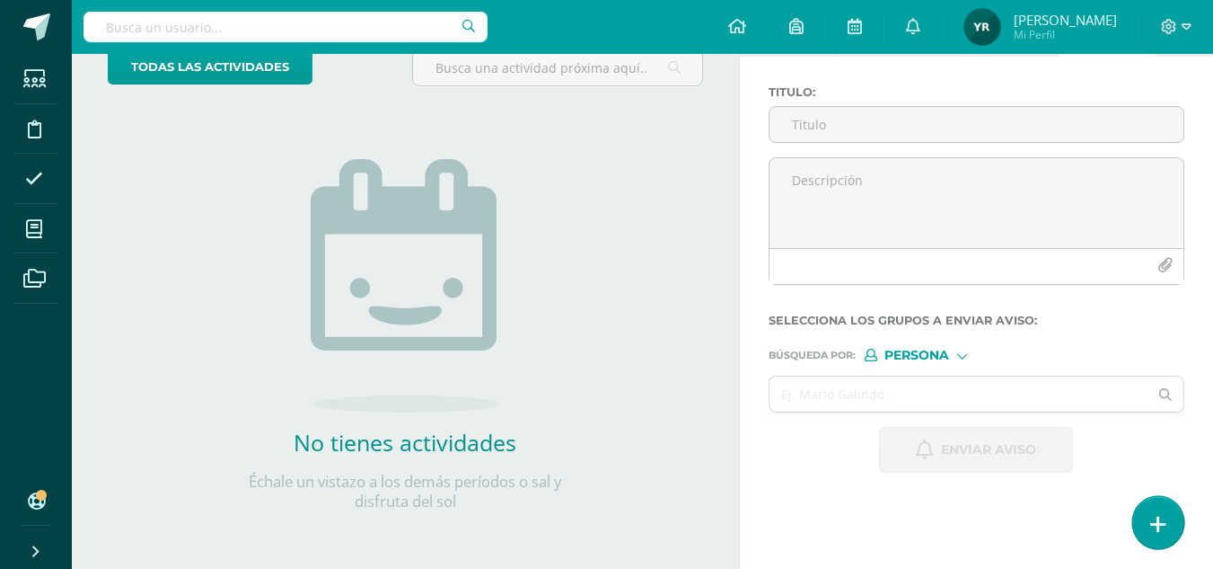
click at [1153, 519] on icon at bounding box center [1159, 524] width 16 height 21
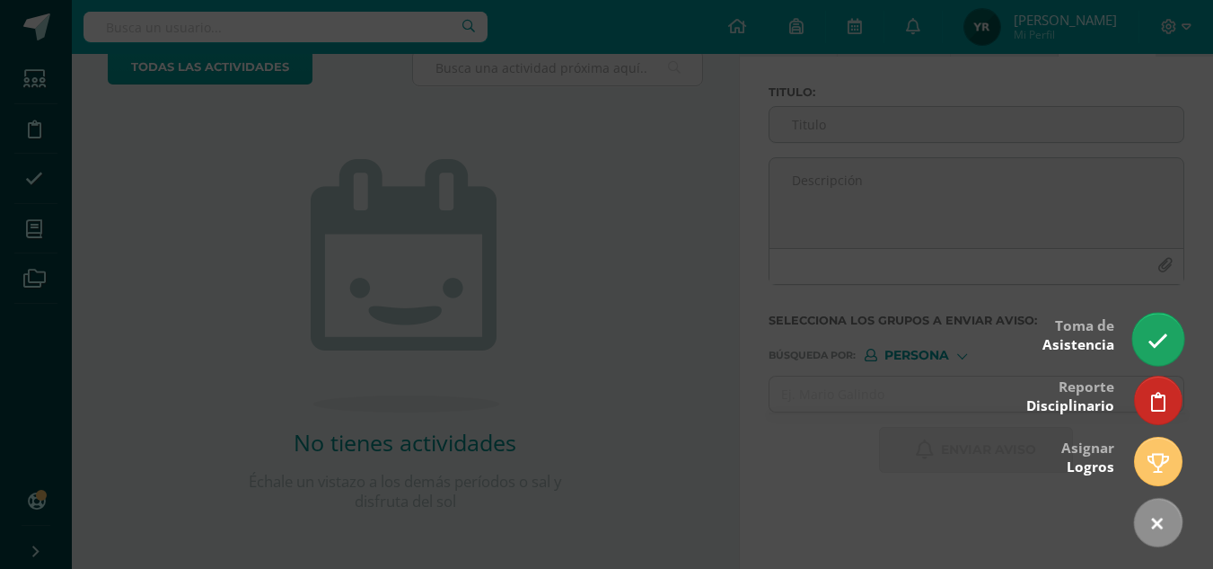
click at [1156, 333] on icon at bounding box center [1158, 341] width 21 height 21
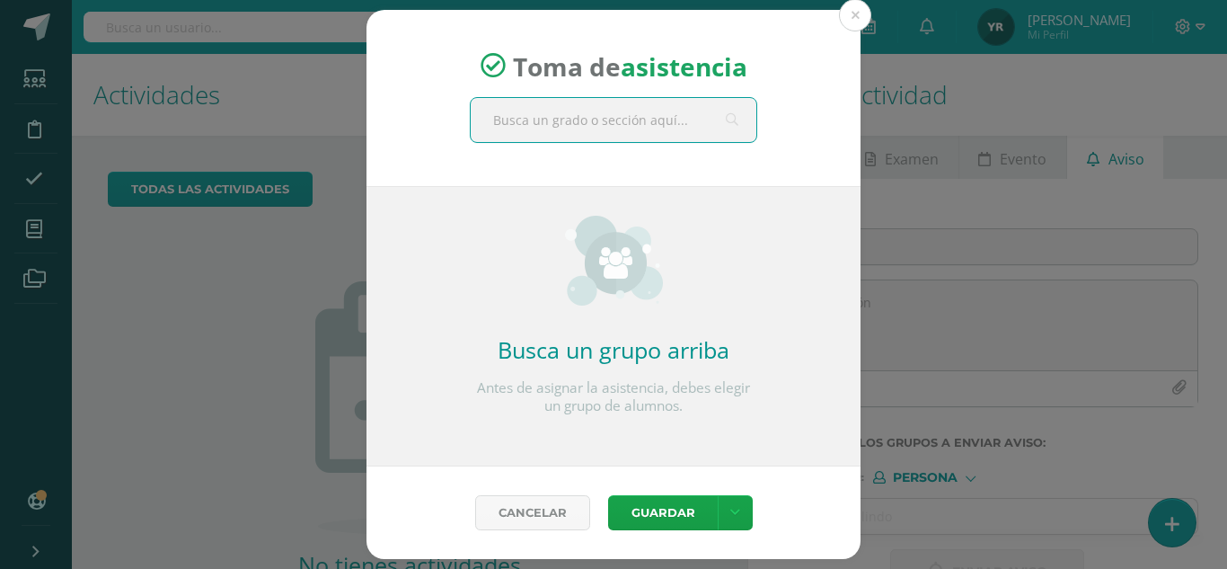
click at [622, 124] on input "text" at bounding box center [614, 120] width 286 height 44
type input "lectura"
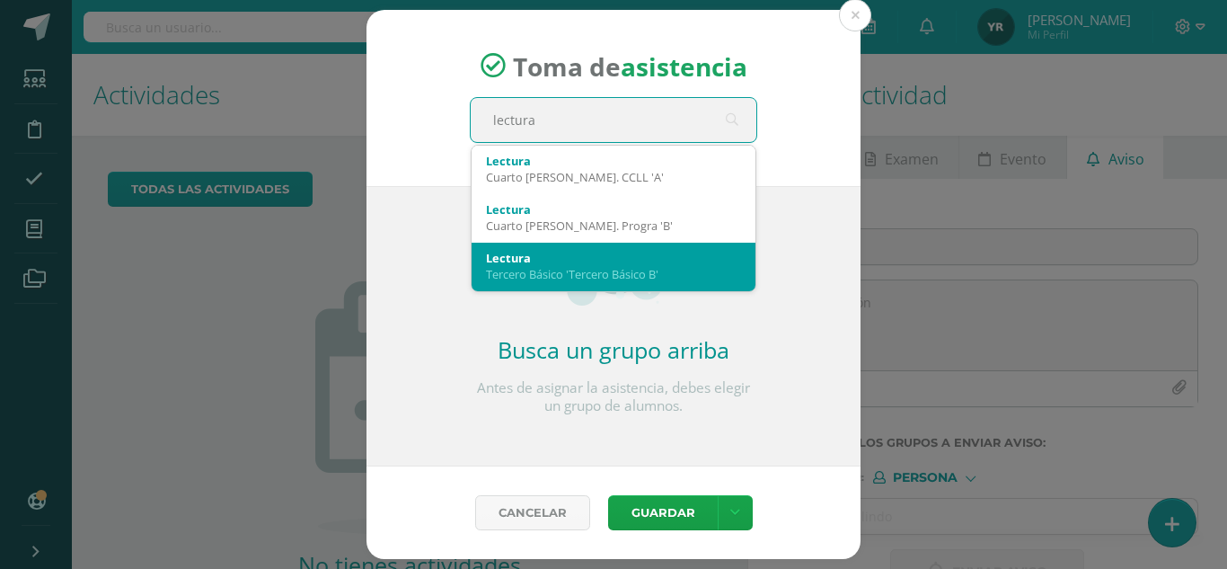
click at [639, 272] on div "Tercero Básico 'Tercero Básico B'" at bounding box center [613, 274] width 255 height 16
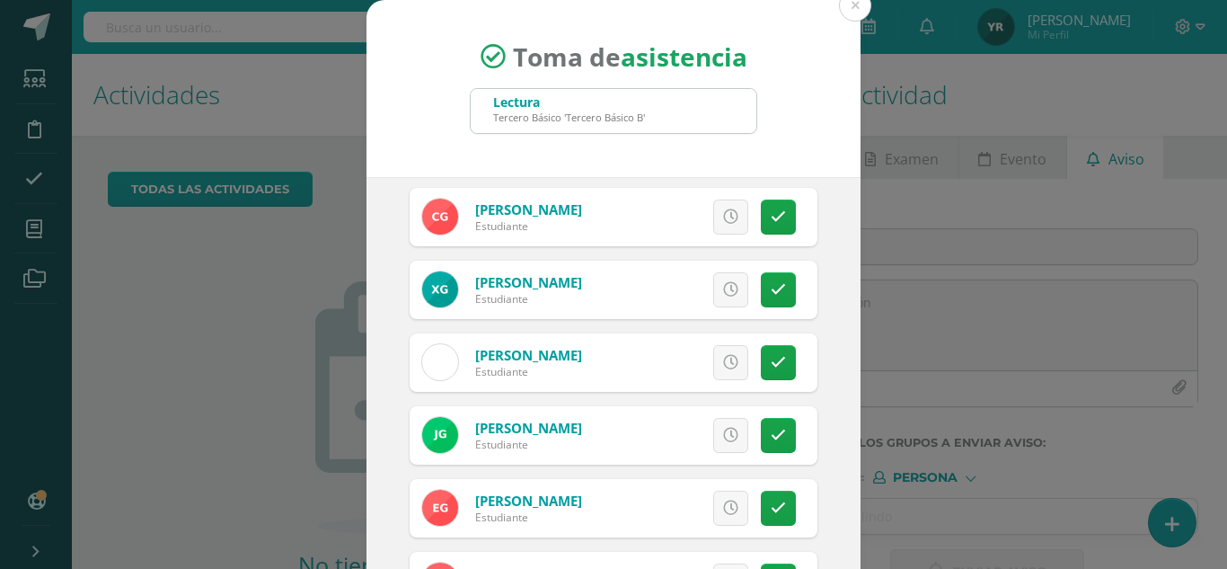
scroll to position [448, 0]
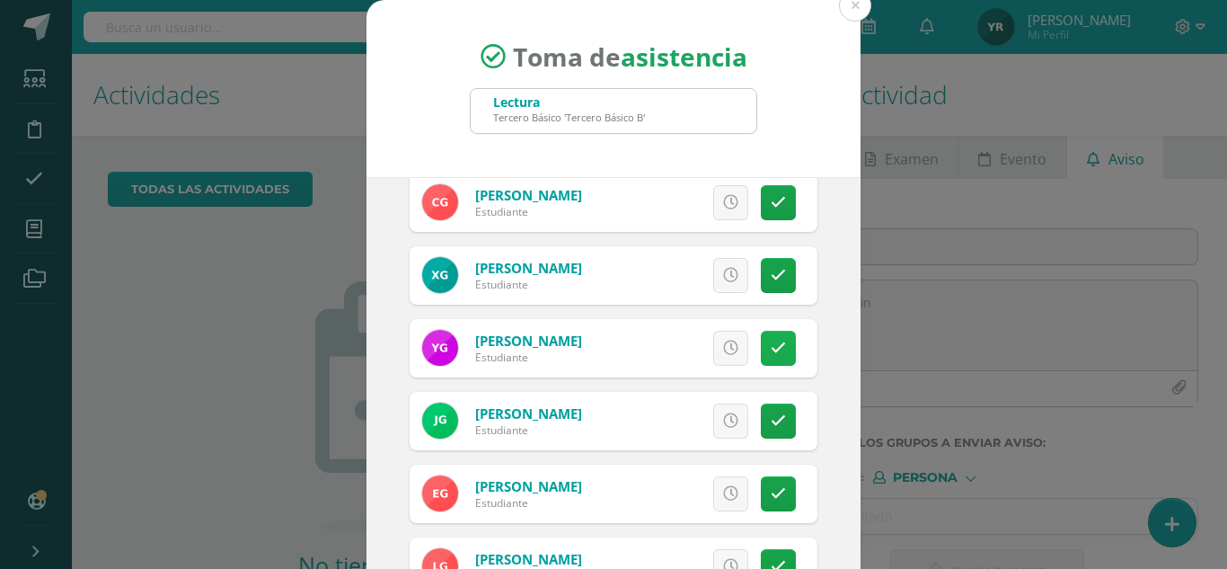
click at [771, 347] on icon at bounding box center [778, 347] width 15 height 15
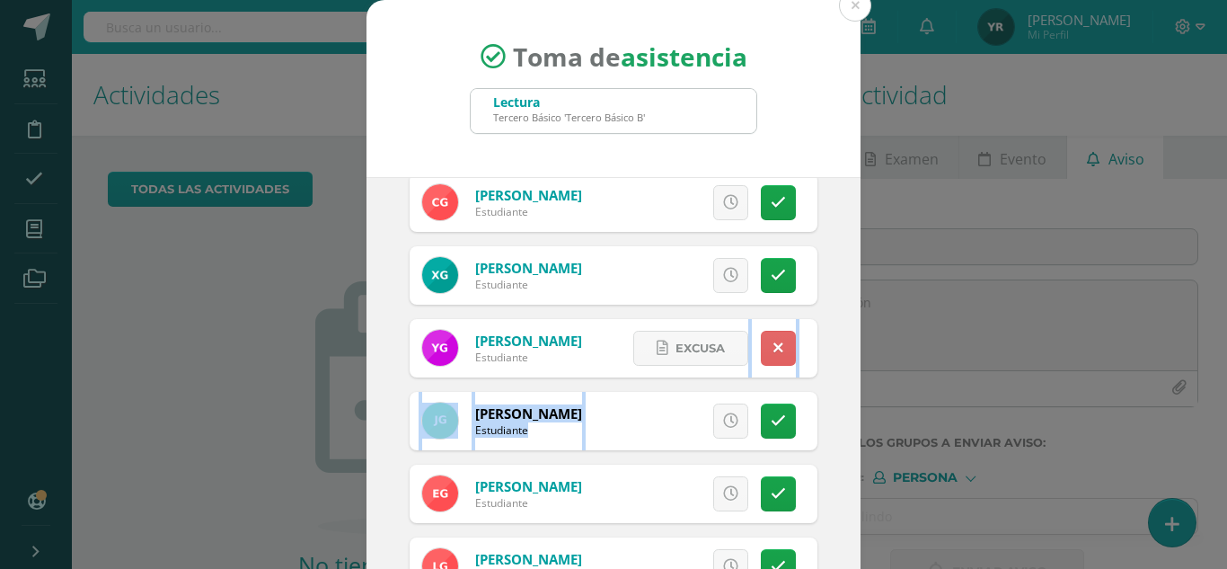
drag, startPoint x: 853, startPoint y: 332, endPoint x: 855, endPoint y: 379, distance: 46.7
click at [855, 379] on div "Toma de asistencia Lectura Tercero Básico 'Tercero Básico B' lectura 2025-08-11…" at bounding box center [613, 339] width 1213 height 679
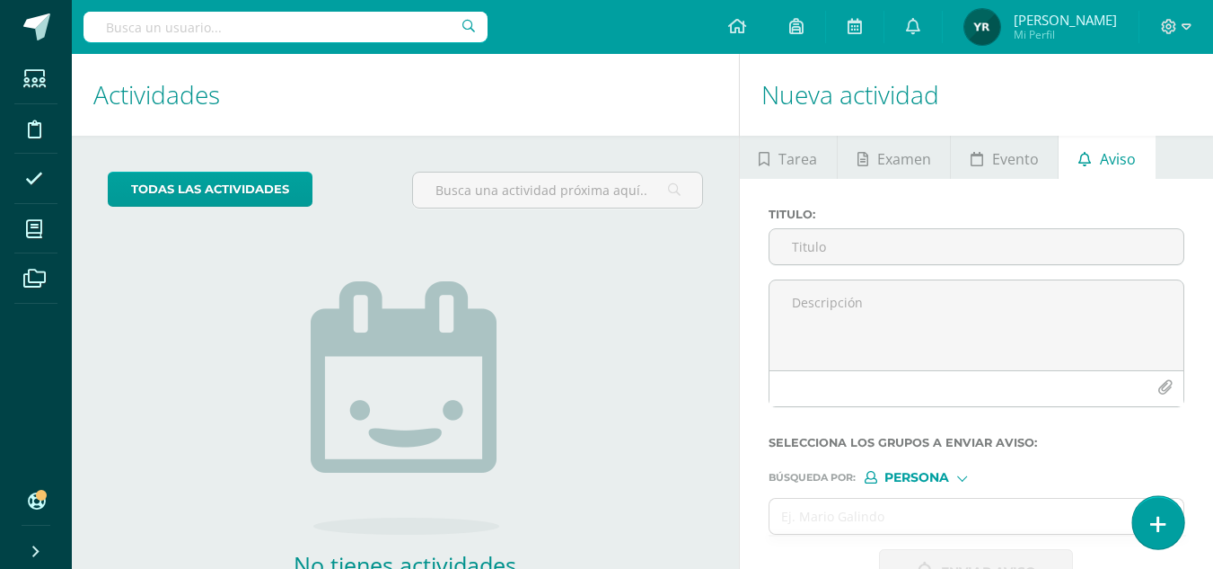
click at [1165, 520] on icon at bounding box center [1159, 524] width 16 height 21
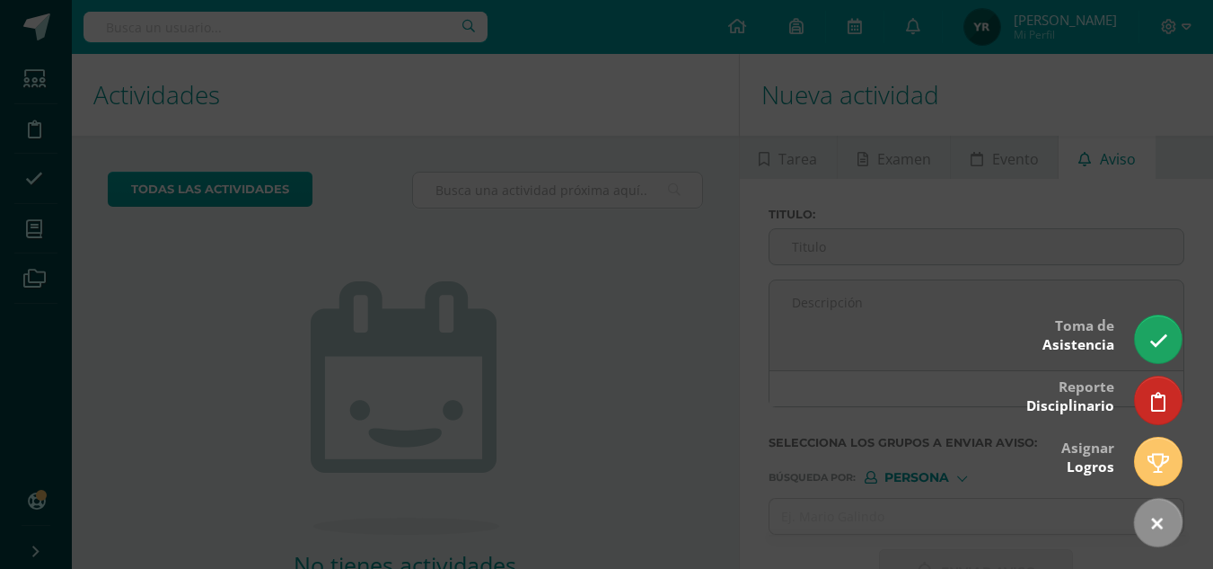
click at [1162, 313] on div at bounding box center [606, 284] width 1213 height 569
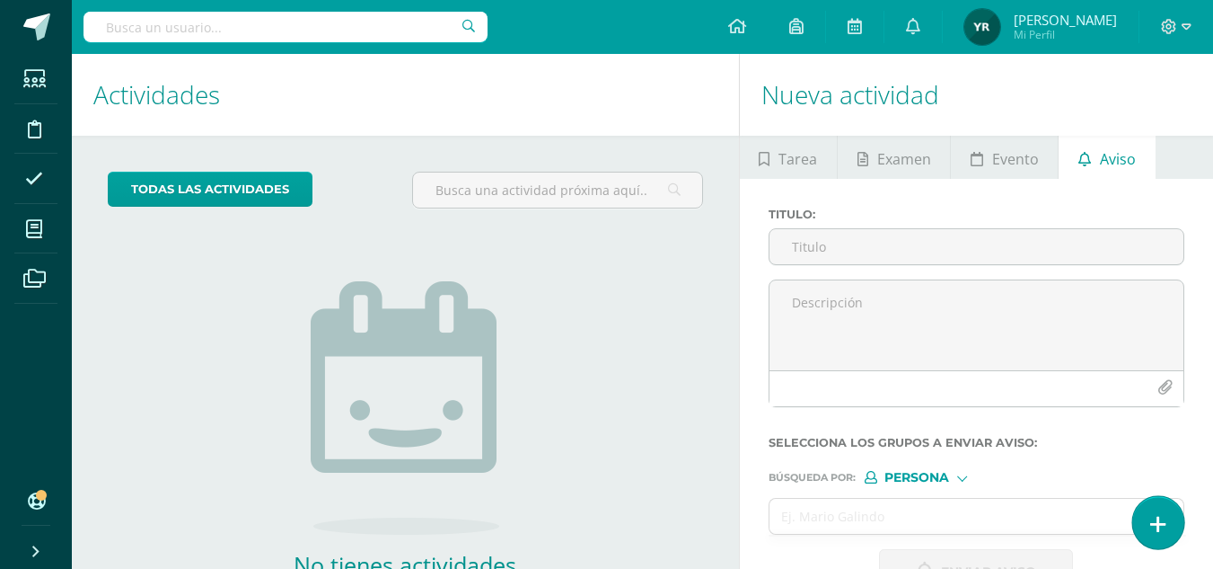
click at [1152, 515] on icon at bounding box center [1159, 524] width 16 height 21
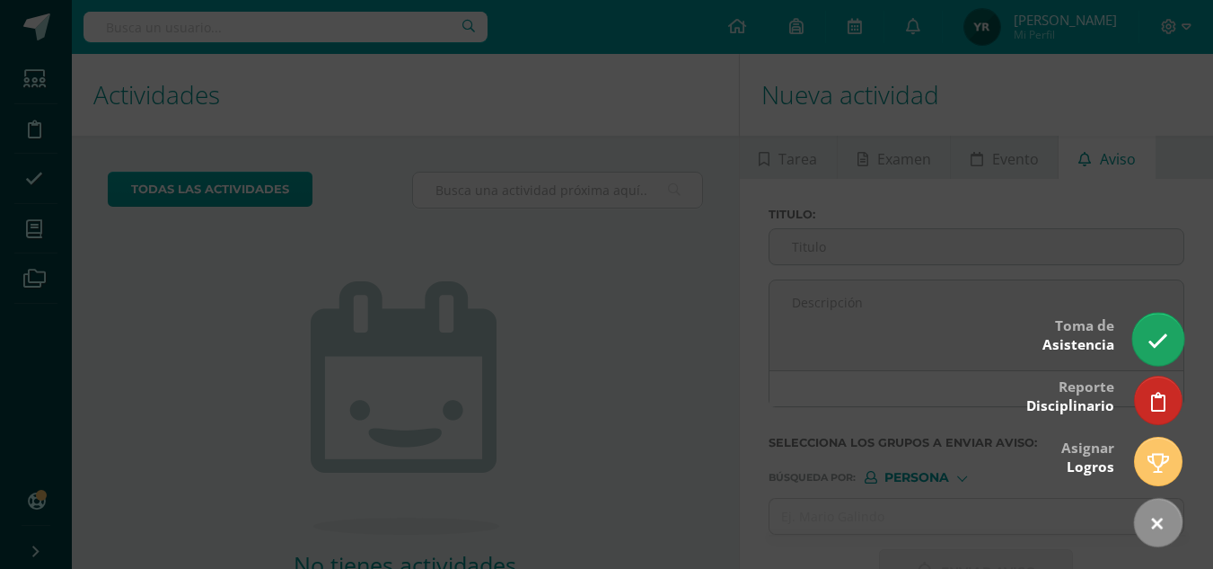
click at [1153, 356] on link at bounding box center [1158, 339] width 51 height 52
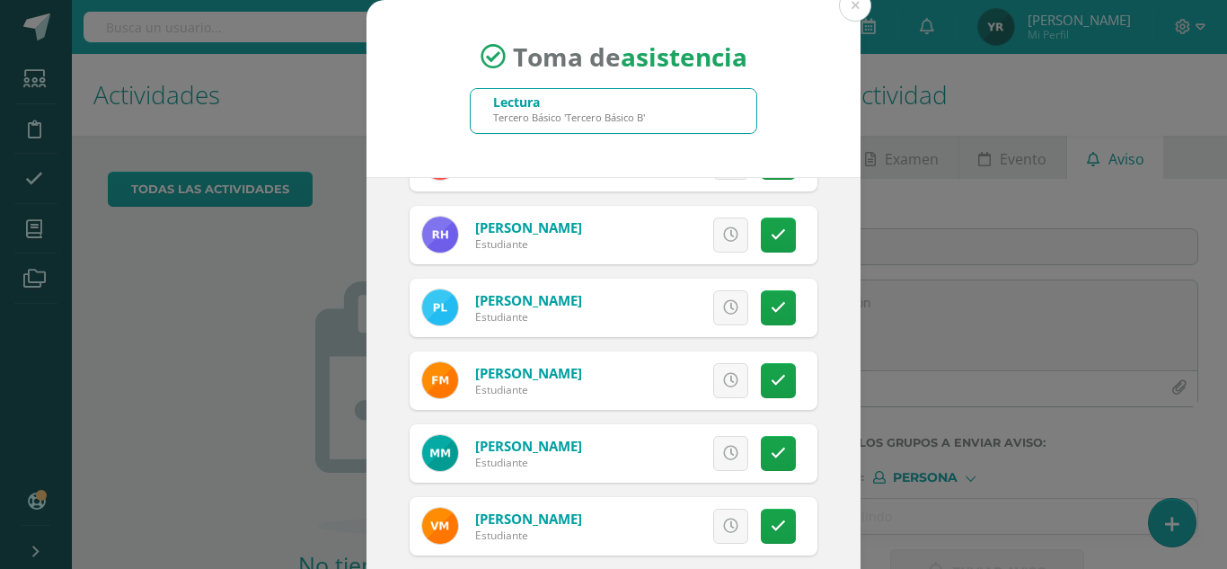
scroll to position [758, 0]
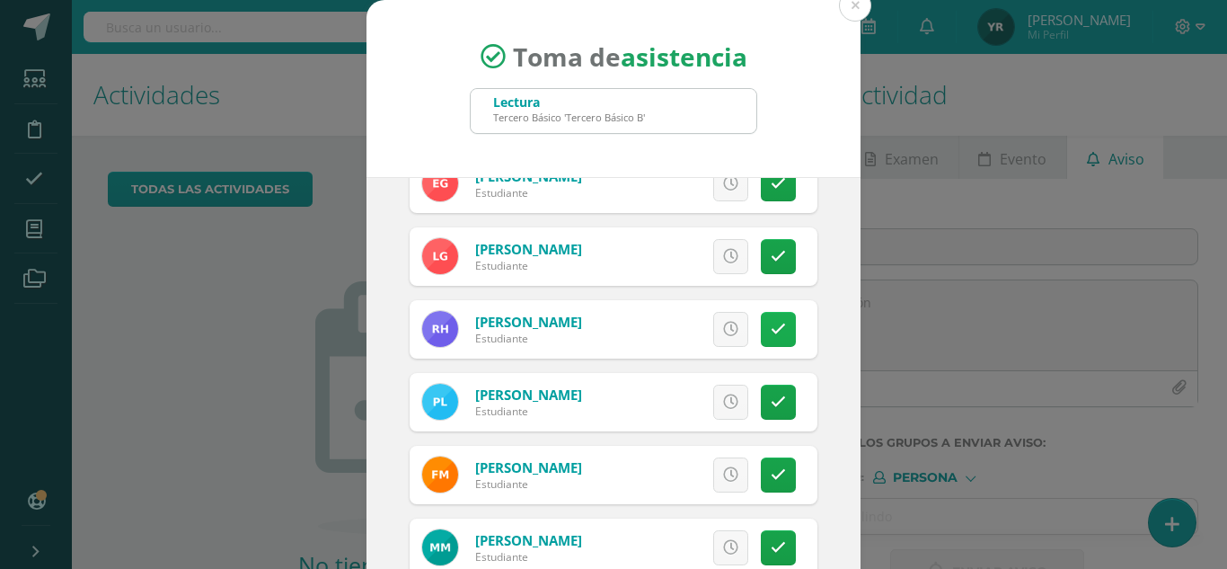
click at [771, 330] on icon at bounding box center [778, 329] width 15 height 15
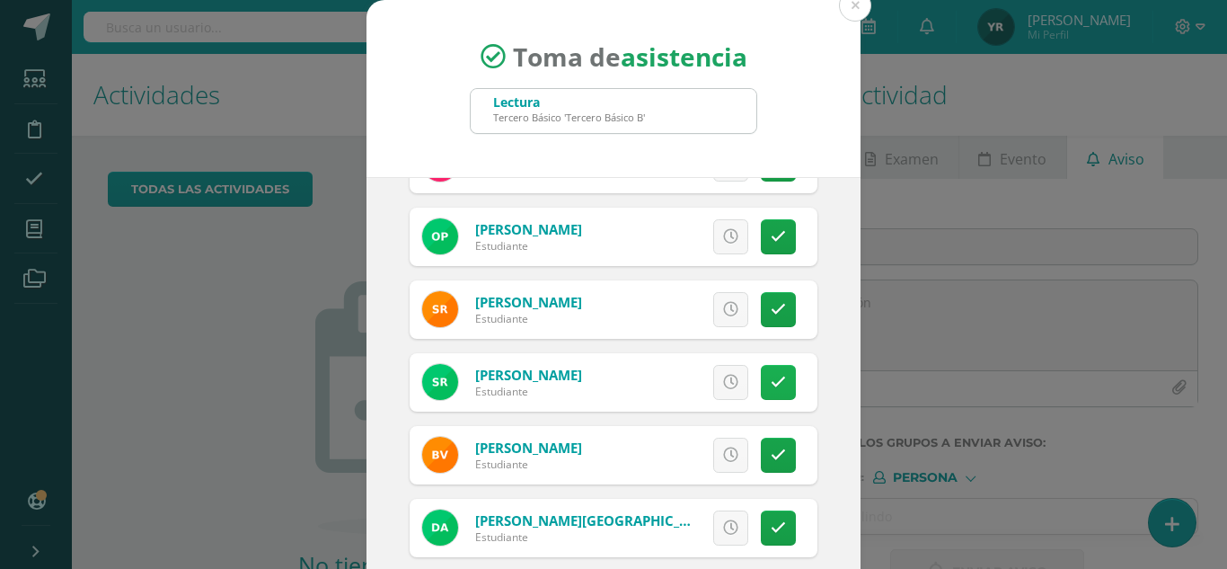
click at [772, 390] on link at bounding box center [778, 382] width 35 height 35
click at [766, 526] on link at bounding box center [778, 527] width 35 height 35
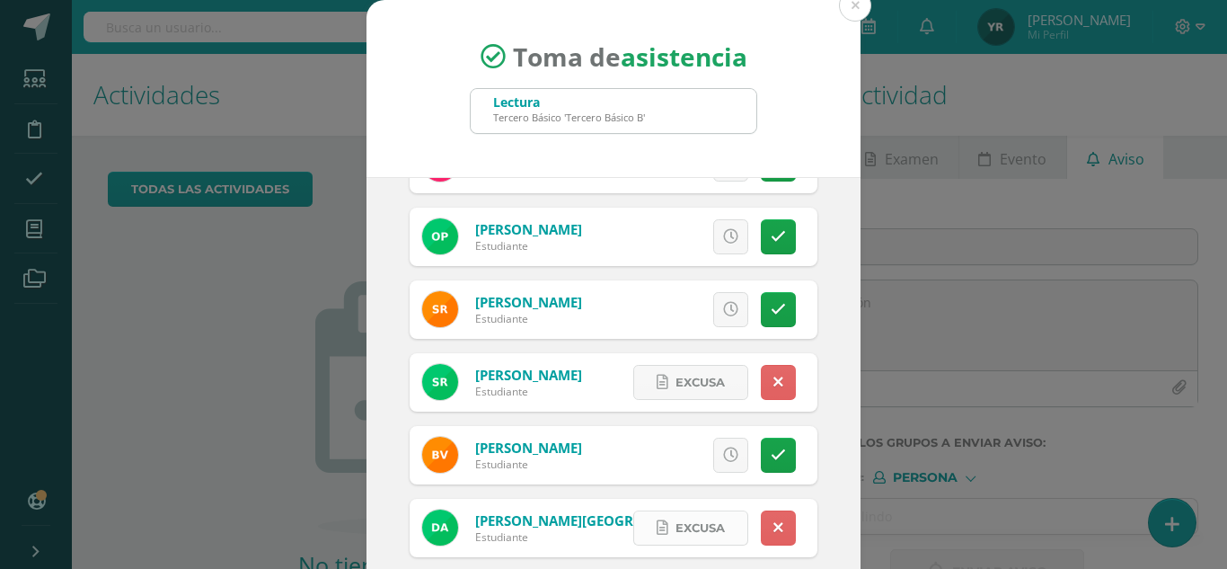
click at [675, 530] on span "Excusa" at bounding box center [699, 527] width 49 height 33
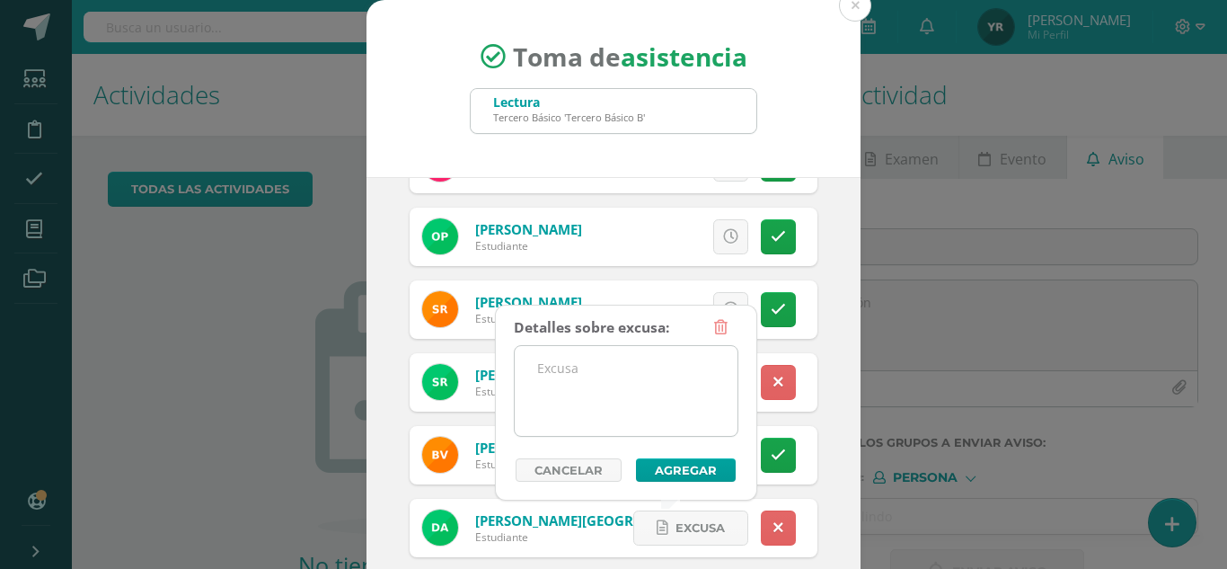
click at [611, 383] on textarea at bounding box center [626, 391] width 223 height 90
drag, startPoint x: 651, startPoint y: 378, endPoint x: 525, endPoint y: 368, distance: 126.1
click at [525, 368] on textarea "Enviaron correo" at bounding box center [626, 391] width 223 height 90
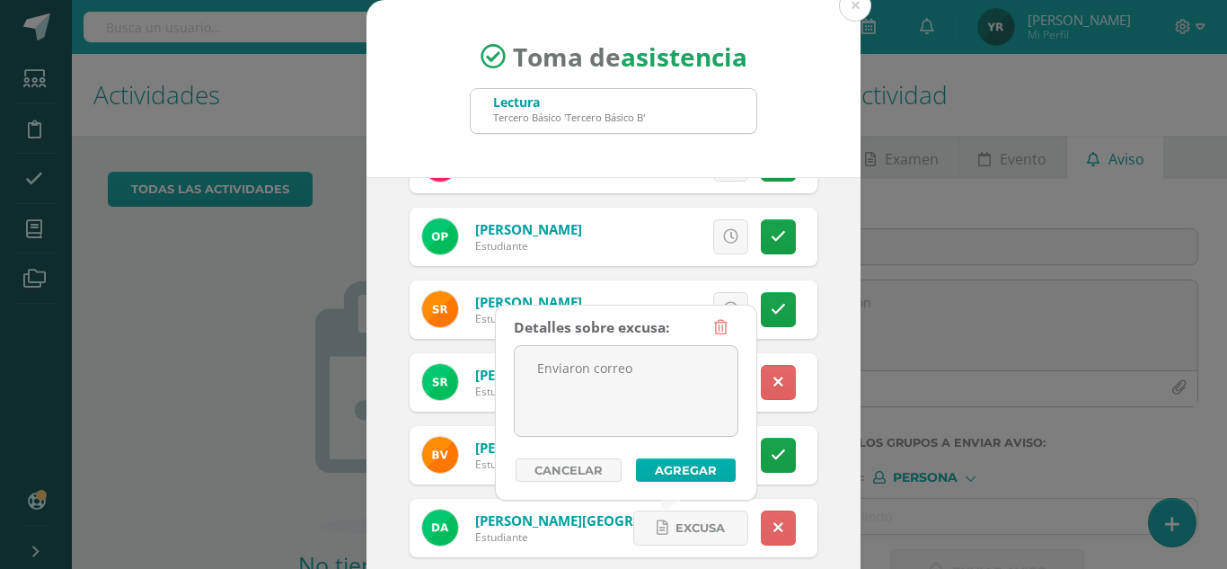
type textarea "Enviaron correo"
click at [685, 472] on button "Agregar" at bounding box center [686, 469] width 100 height 23
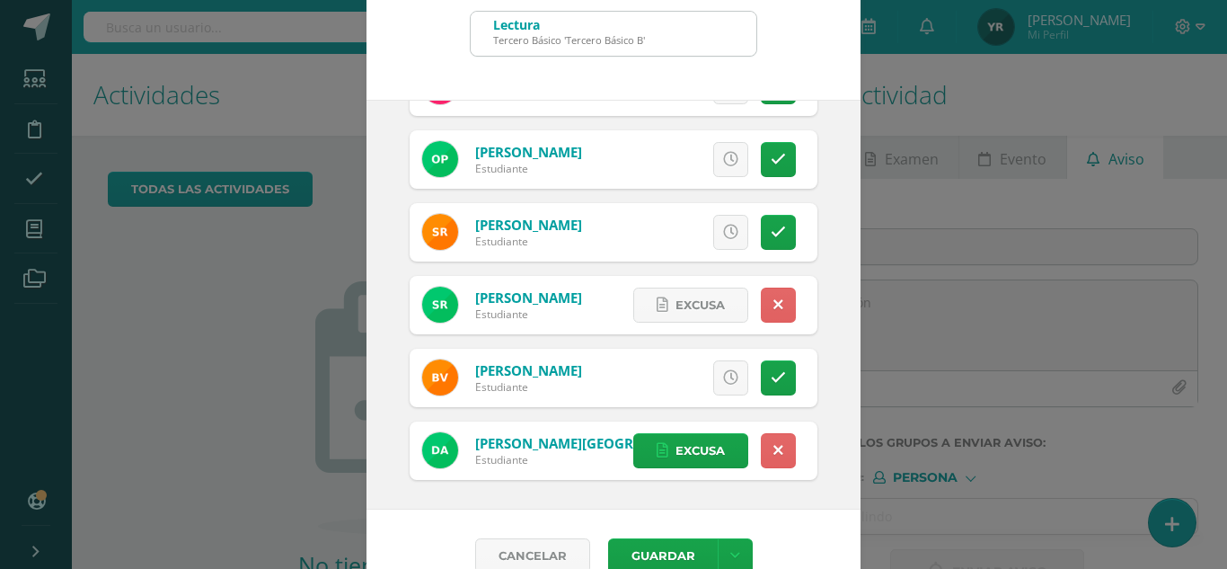
scroll to position [110, 0]
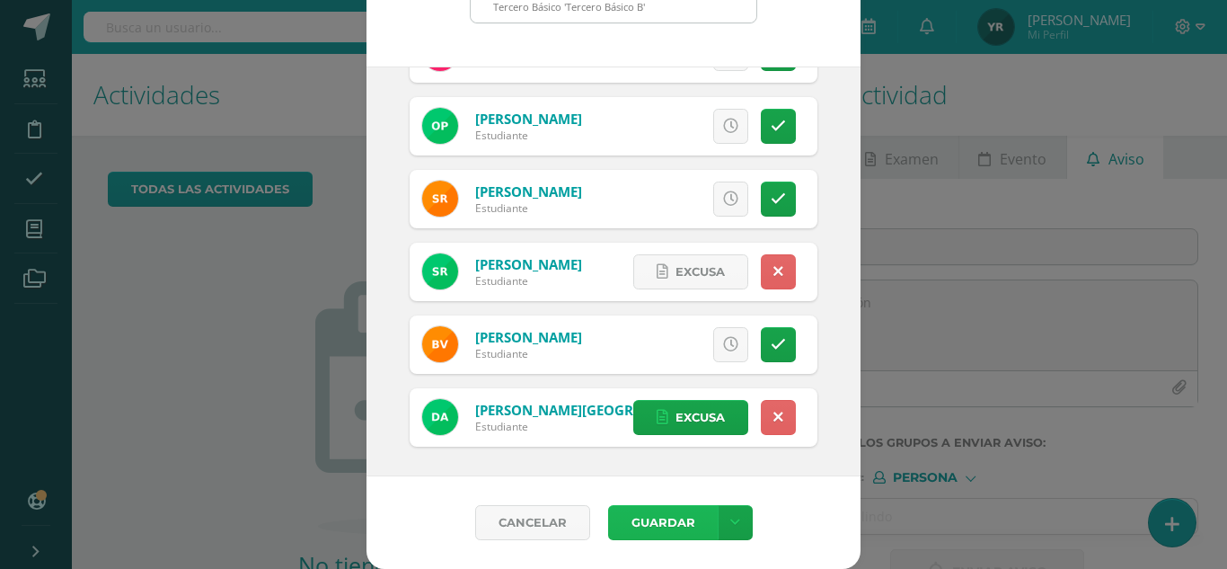
click at [631, 524] on button "Guardar" at bounding box center [663, 522] width 110 height 35
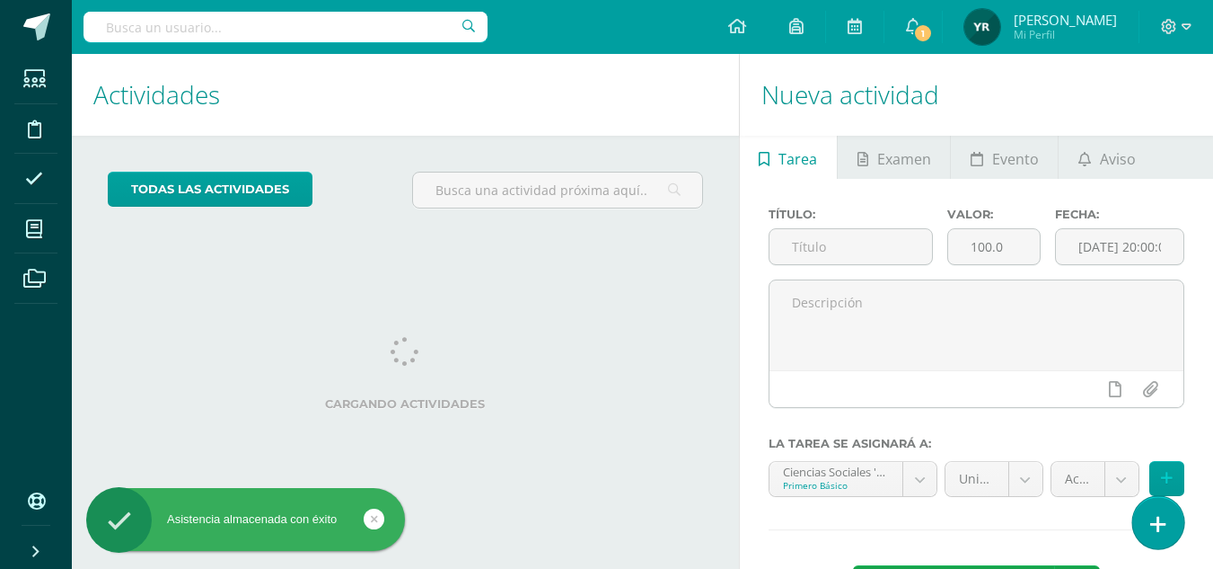
click at [1154, 532] on icon at bounding box center [1159, 524] width 16 height 21
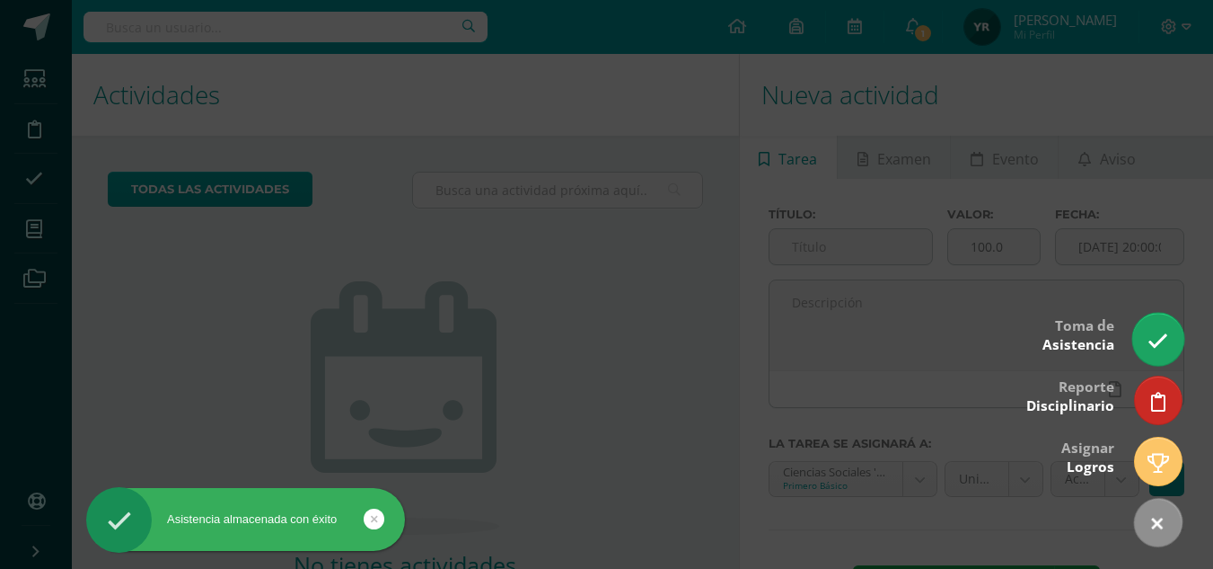
click at [1162, 344] on icon at bounding box center [1158, 341] width 21 height 21
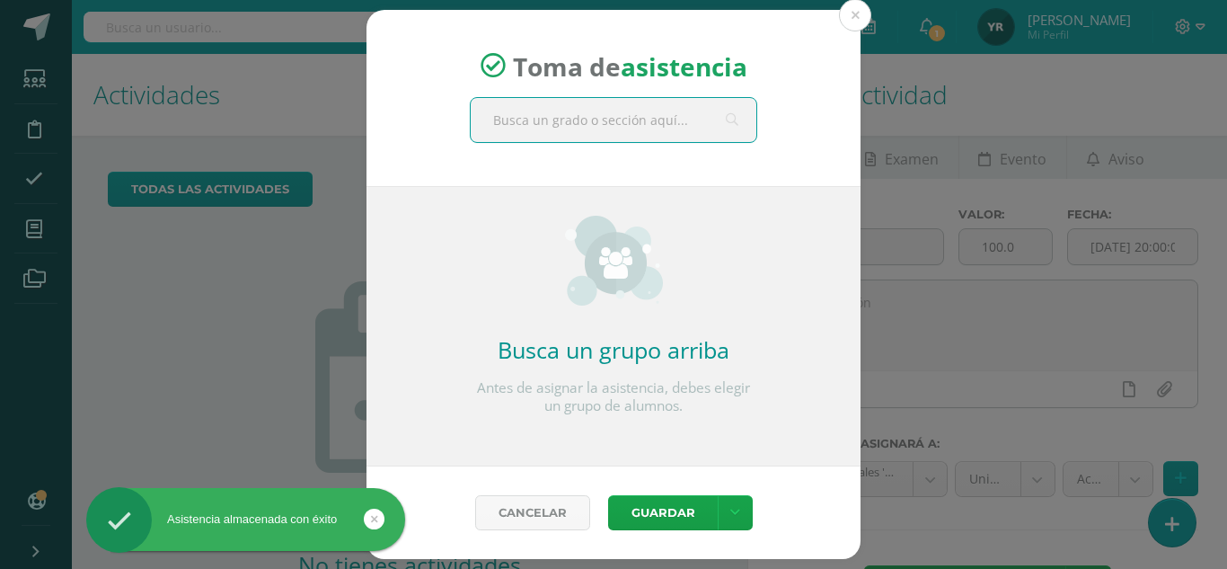
click at [542, 131] on input "text" at bounding box center [614, 120] width 286 height 44
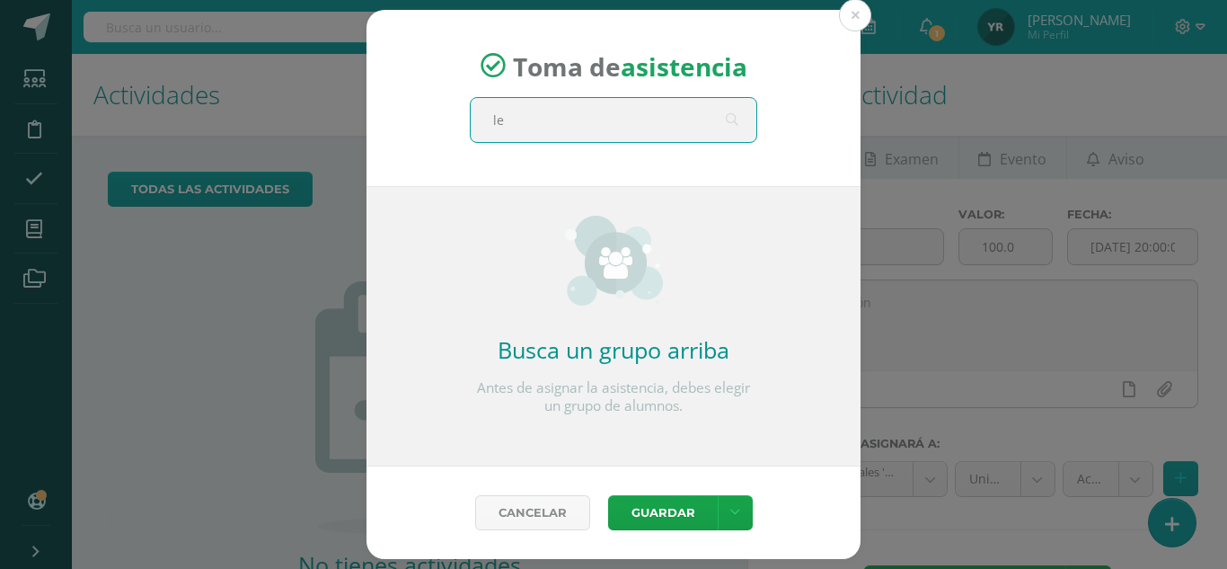
type input "l"
type input "idioma español"
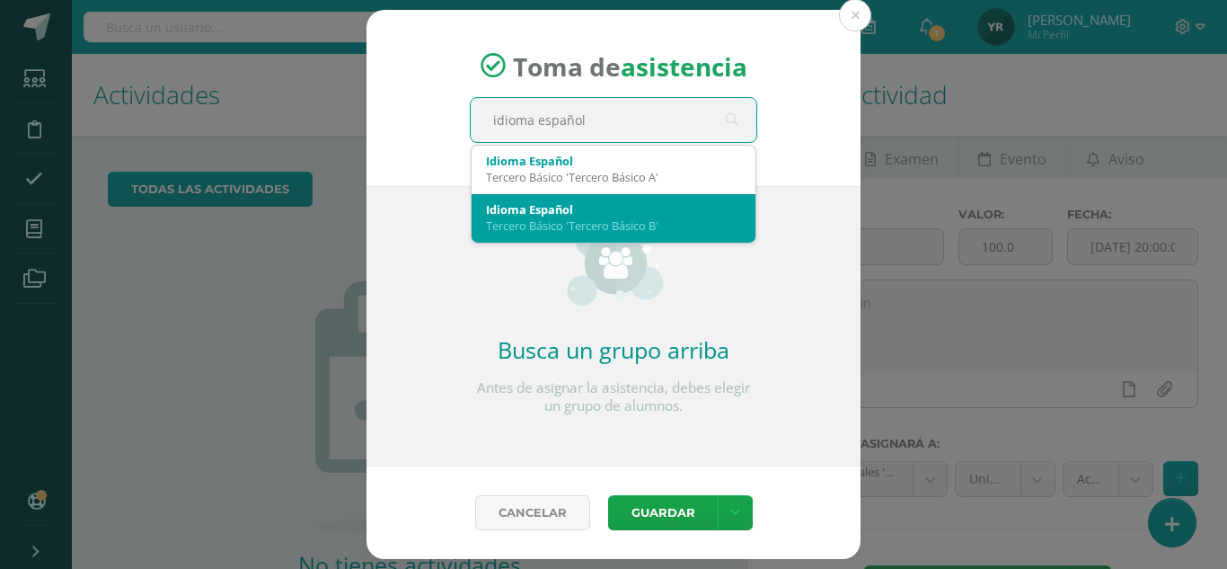
click at [588, 222] on div "Tercero Básico 'Tercero Básico B'" at bounding box center [613, 225] width 255 height 16
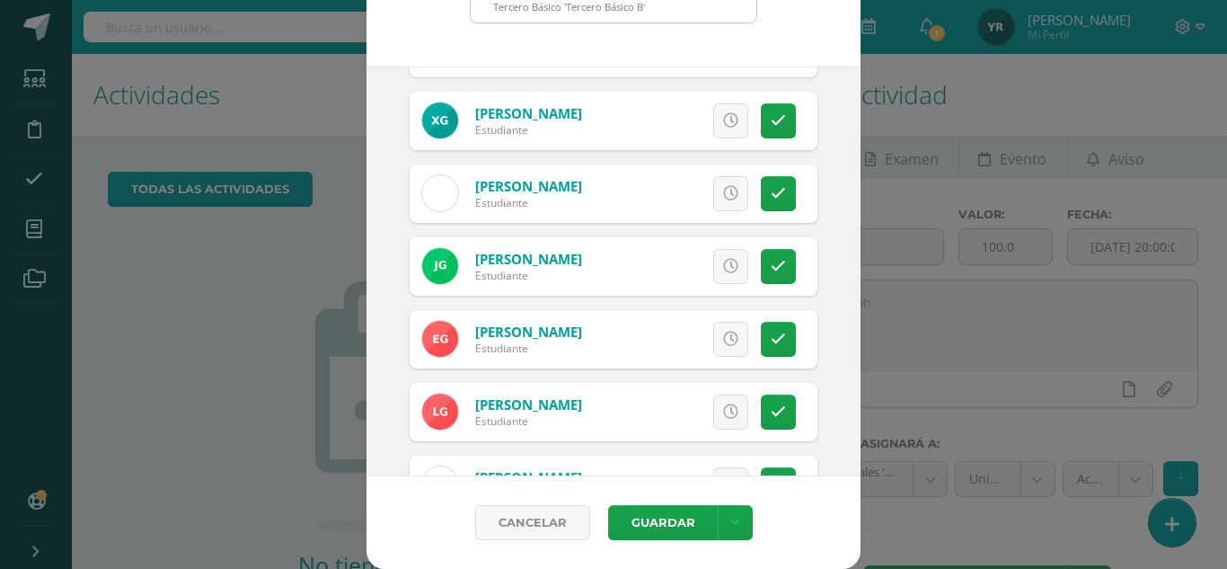
scroll to position [498, 0]
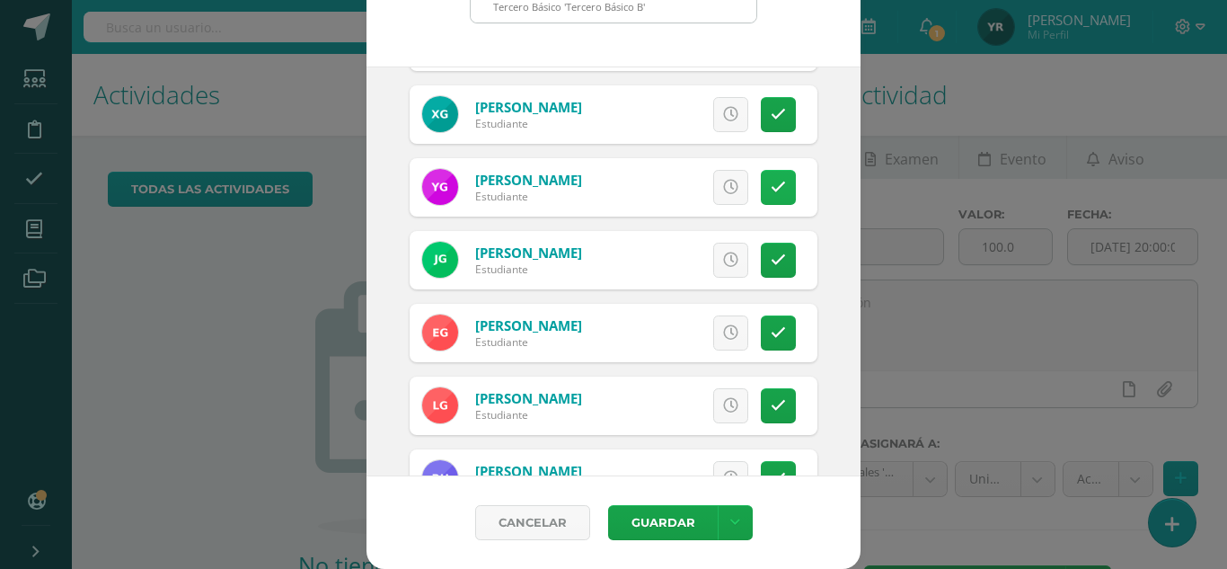
click at [771, 185] on icon at bounding box center [778, 187] width 15 height 15
click at [763, 467] on link at bounding box center [778, 478] width 35 height 35
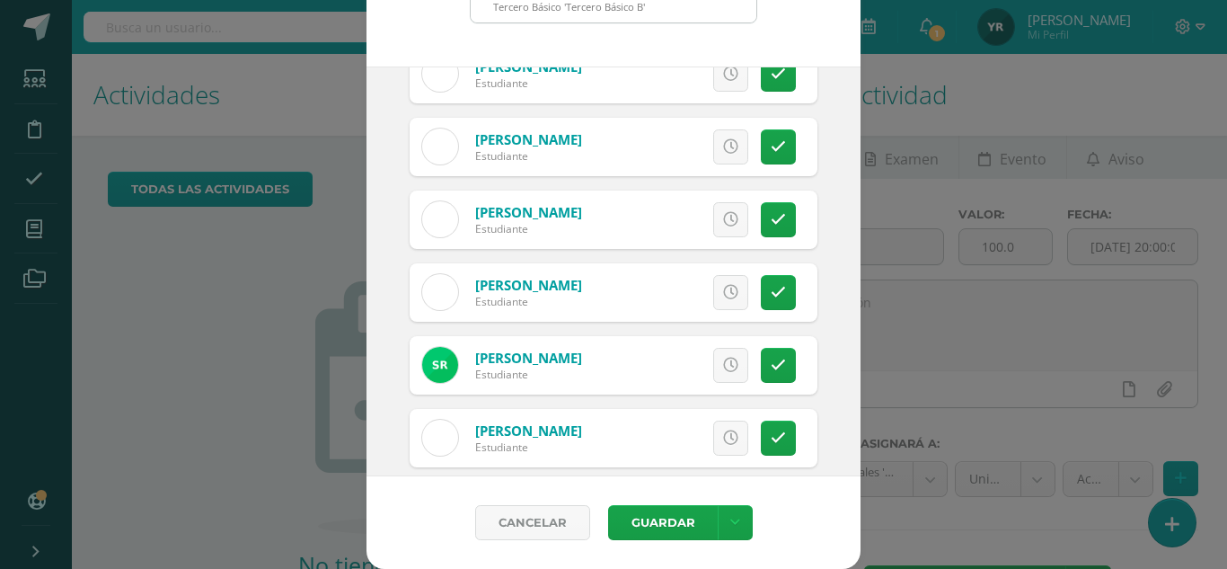
scroll to position [1651, 0]
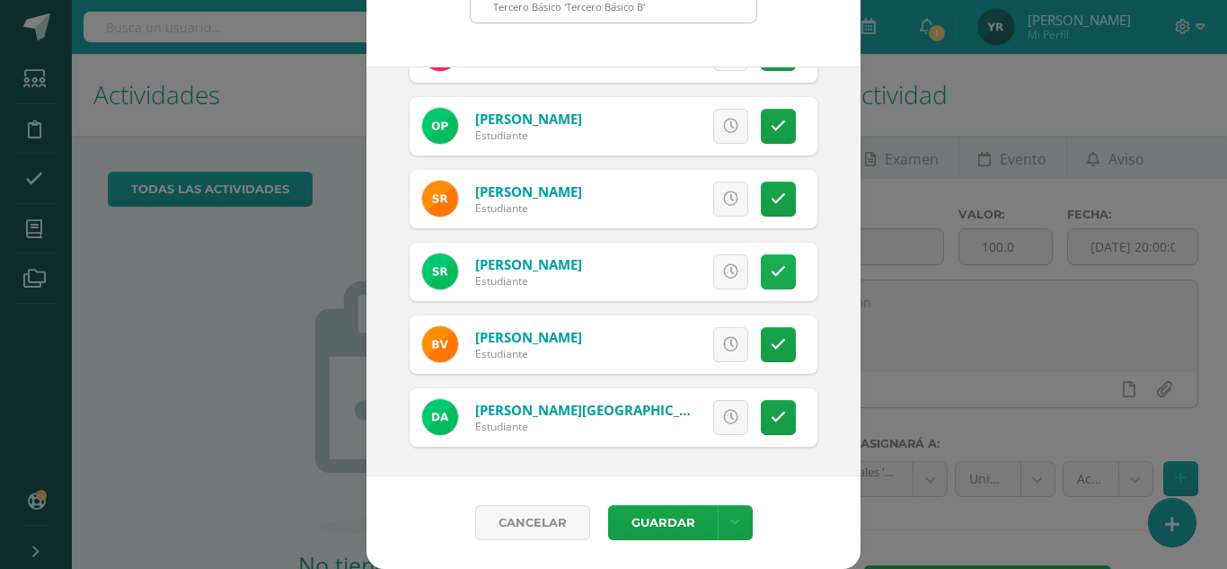
click at [771, 265] on icon at bounding box center [778, 271] width 15 height 15
click at [765, 415] on link at bounding box center [778, 417] width 35 height 35
click at [657, 424] on icon at bounding box center [663, 417] width 12 height 15
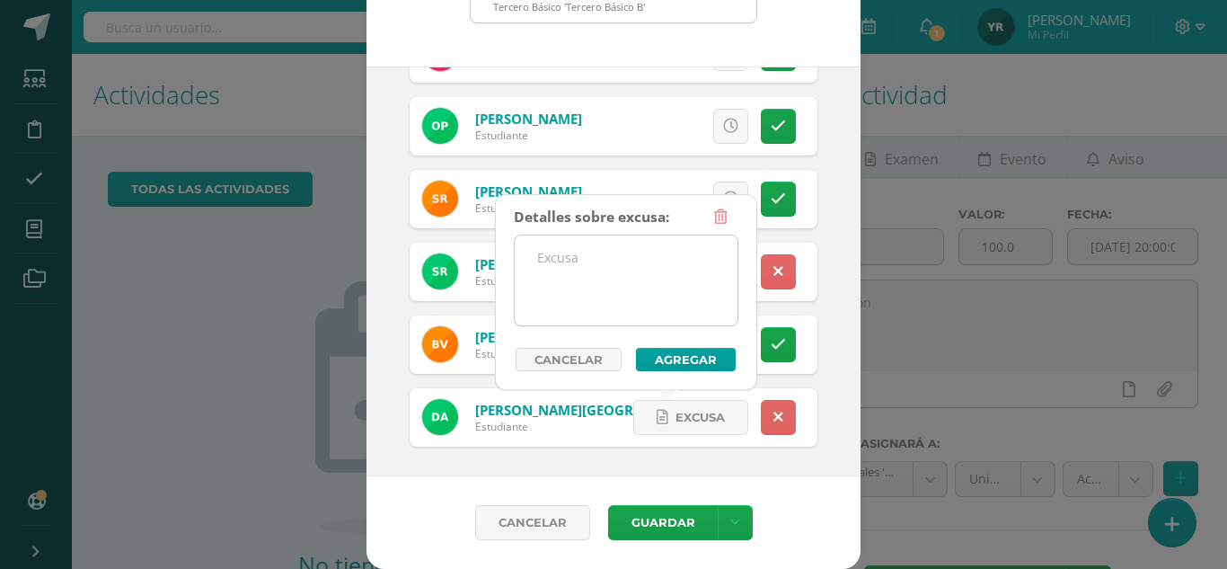
click at [613, 288] on textarea at bounding box center [626, 280] width 223 height 90
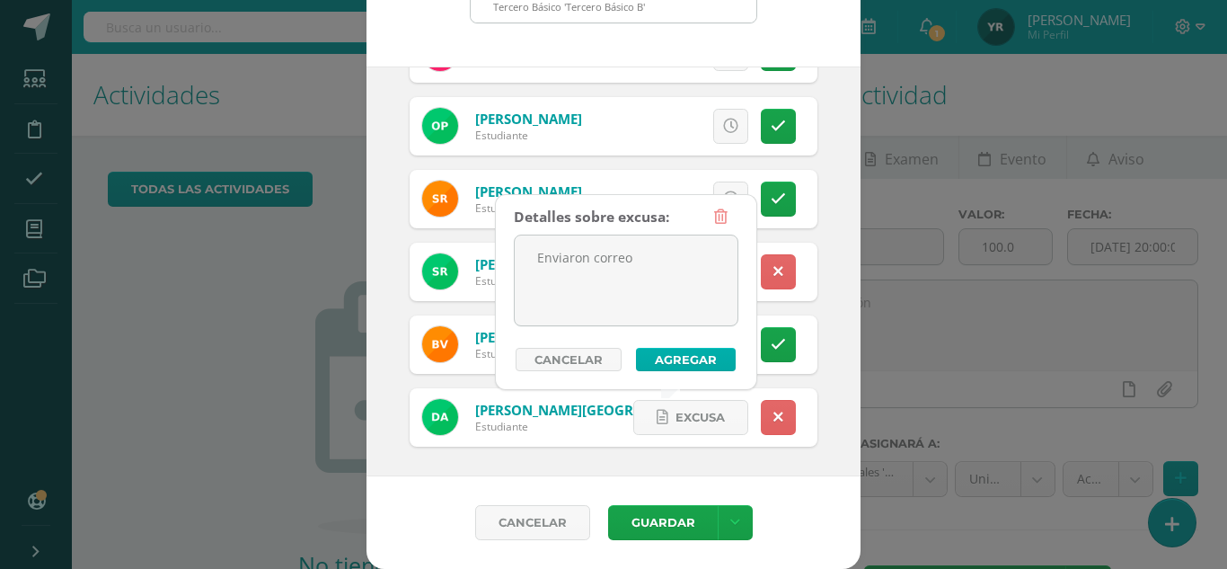
type textarea "Enviaron correo"
click at [677, 357] on button "Agregar" at bounding box center [686, 359] width 100 height 23
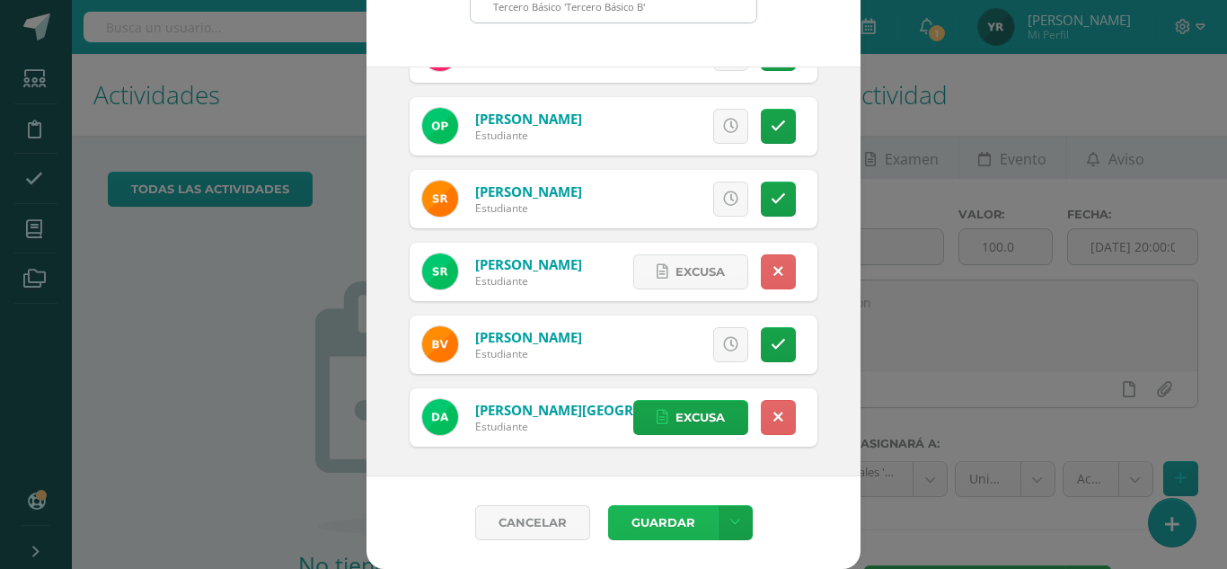
click at [667, 525] on button "Guardar" at bounding box center [663, 522] width 110 height 35
